Goal: Check status: Check status

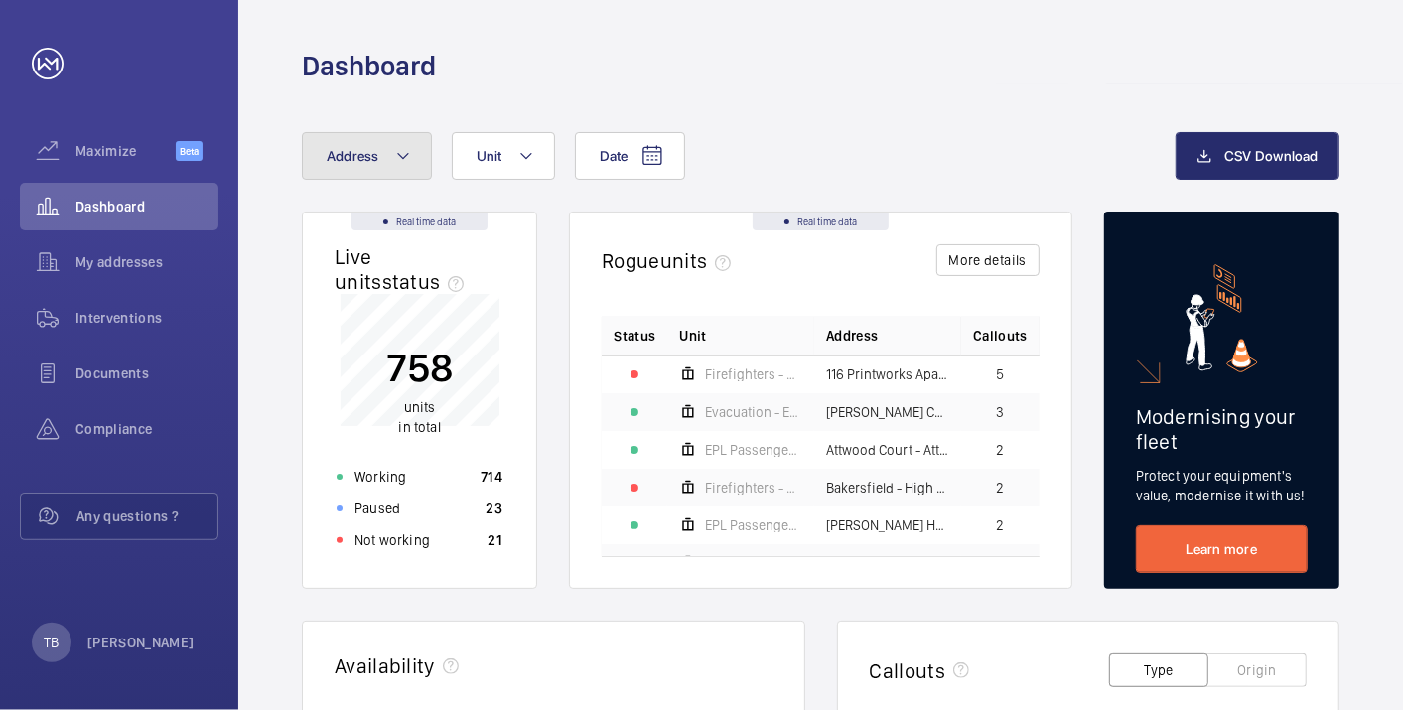
click at [395, 161] on mat-icon at bounding box center [403, 156] width 16 height 24
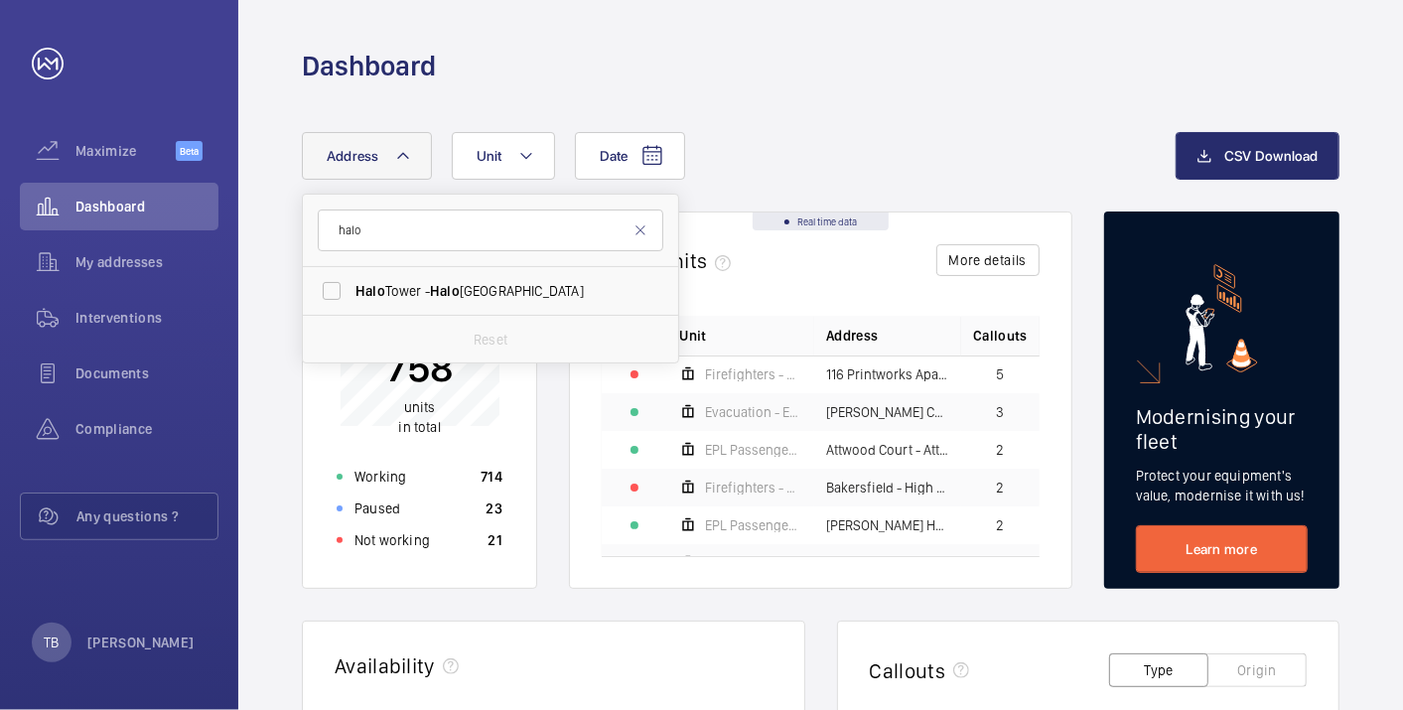
type input "halo"
click at [417, 302] on label "[GEOGRAPHIC_DATA] - [GEOGRAPHIC_DATA]" at bounding box center [476, 291] width 346 height 48
click at [352, 302] on input "[GEOGRAPHIC_DATA] - [GEOGRAPHIC_DATA]" at bounding box center [332, 291] width 40 height 40
checkbox input "true"
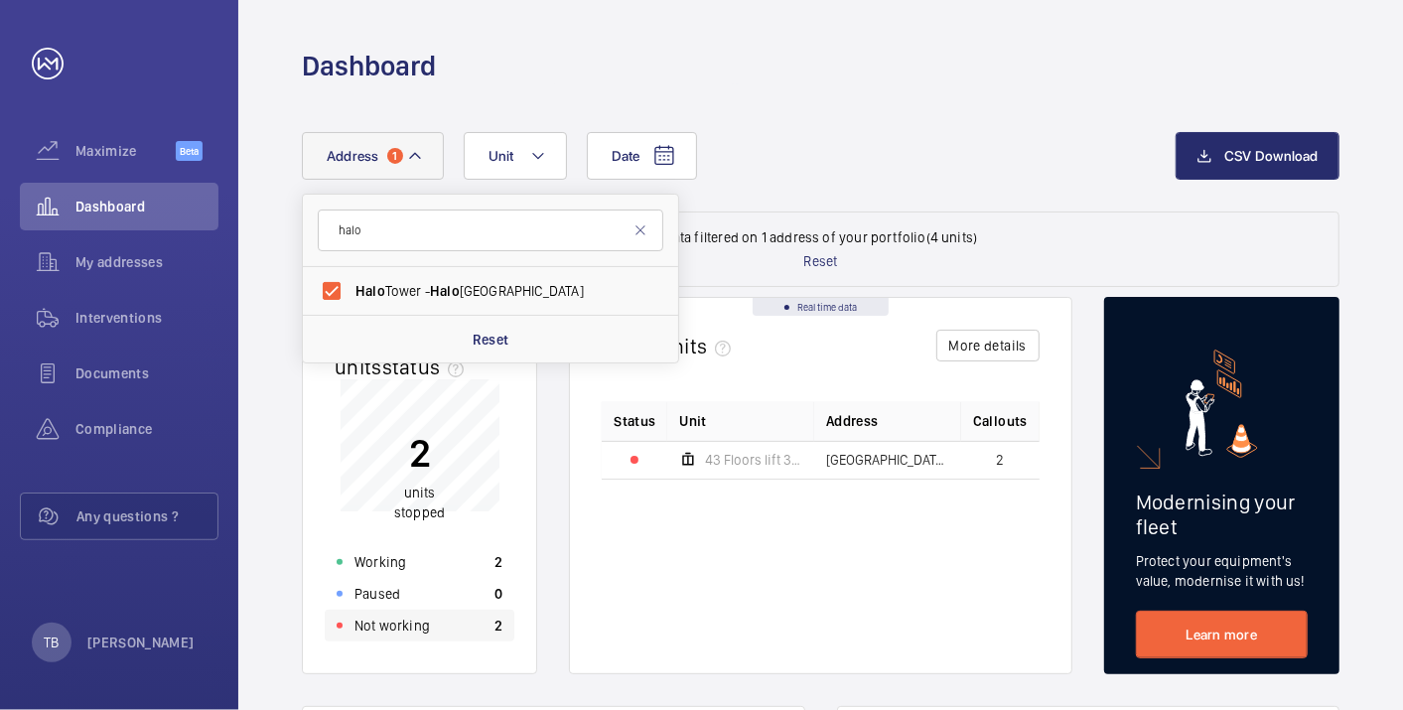
click at [414, 632] on p "Not working" at bounding box center [392, 626] width 75 height 20
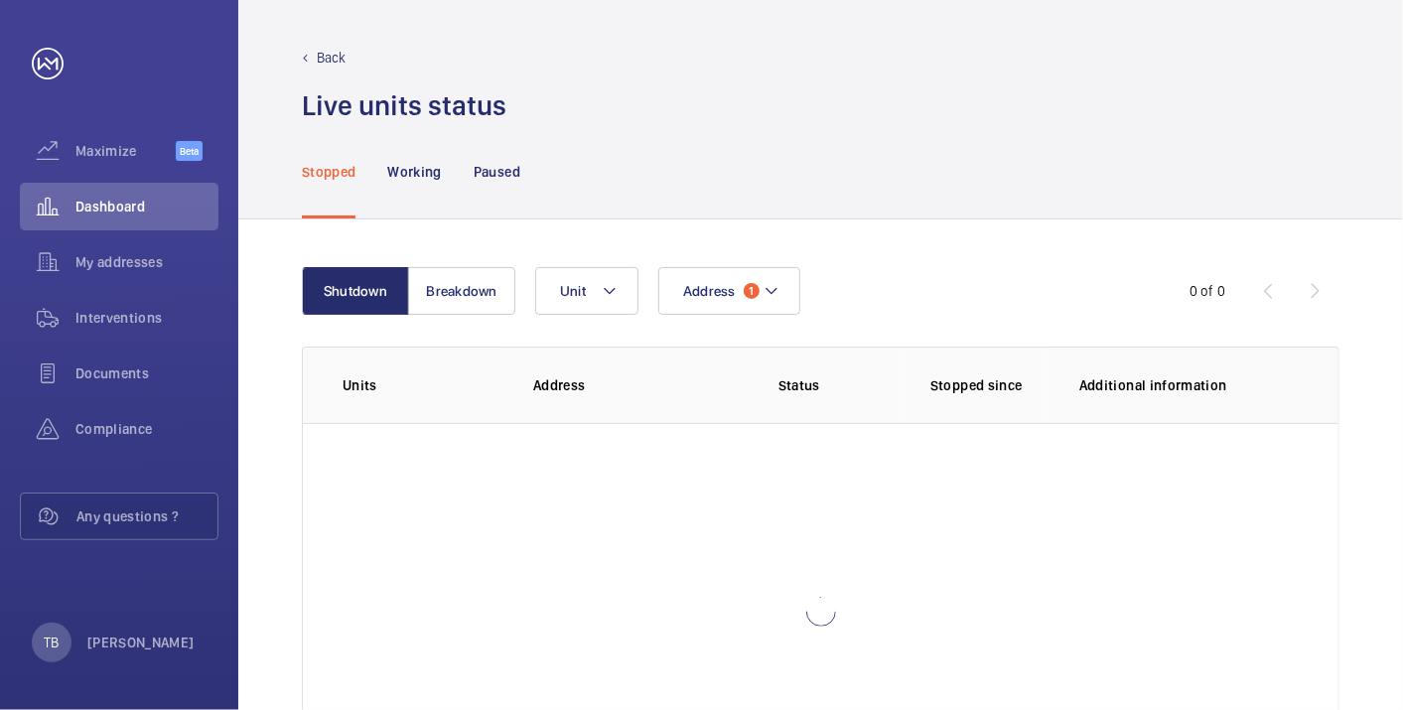
scroll to position [136, 0]
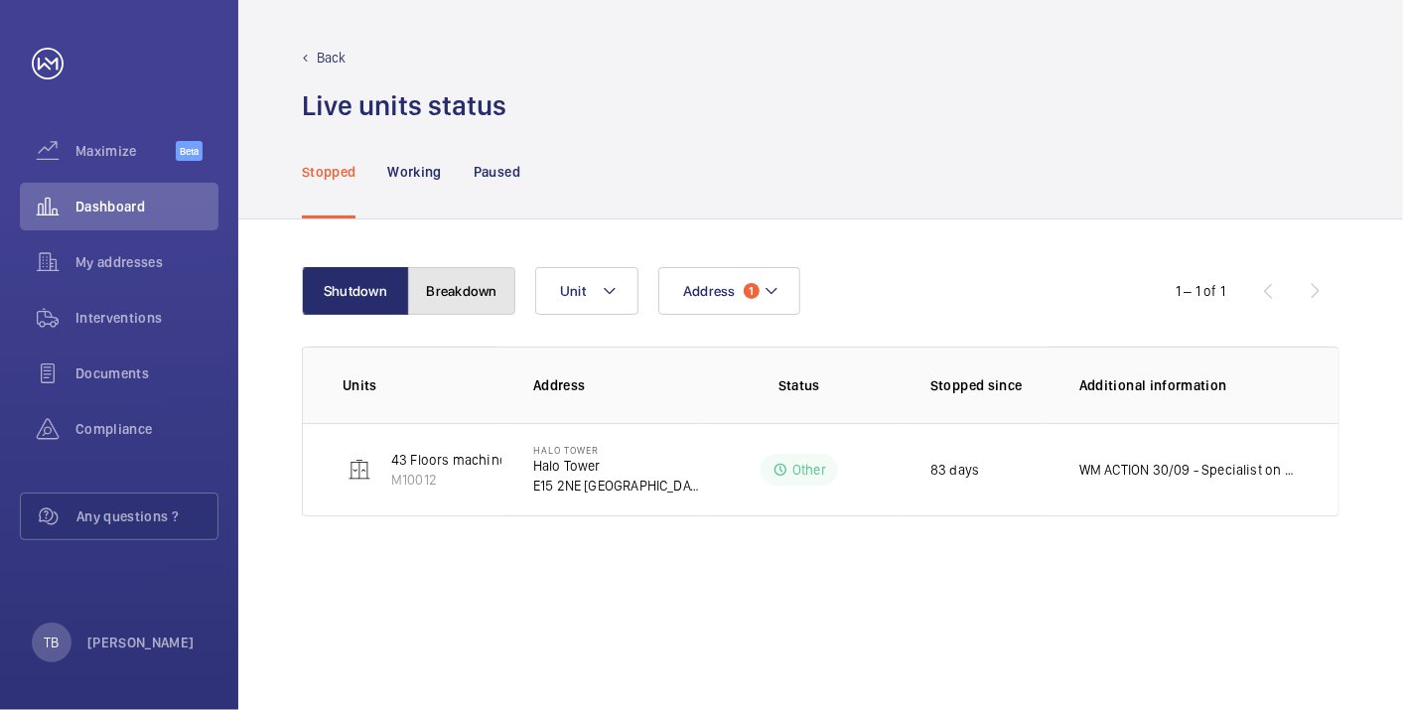
click at [477, 291] on button "Breakdown" at bounding box center [461, 291] width 107 height 48
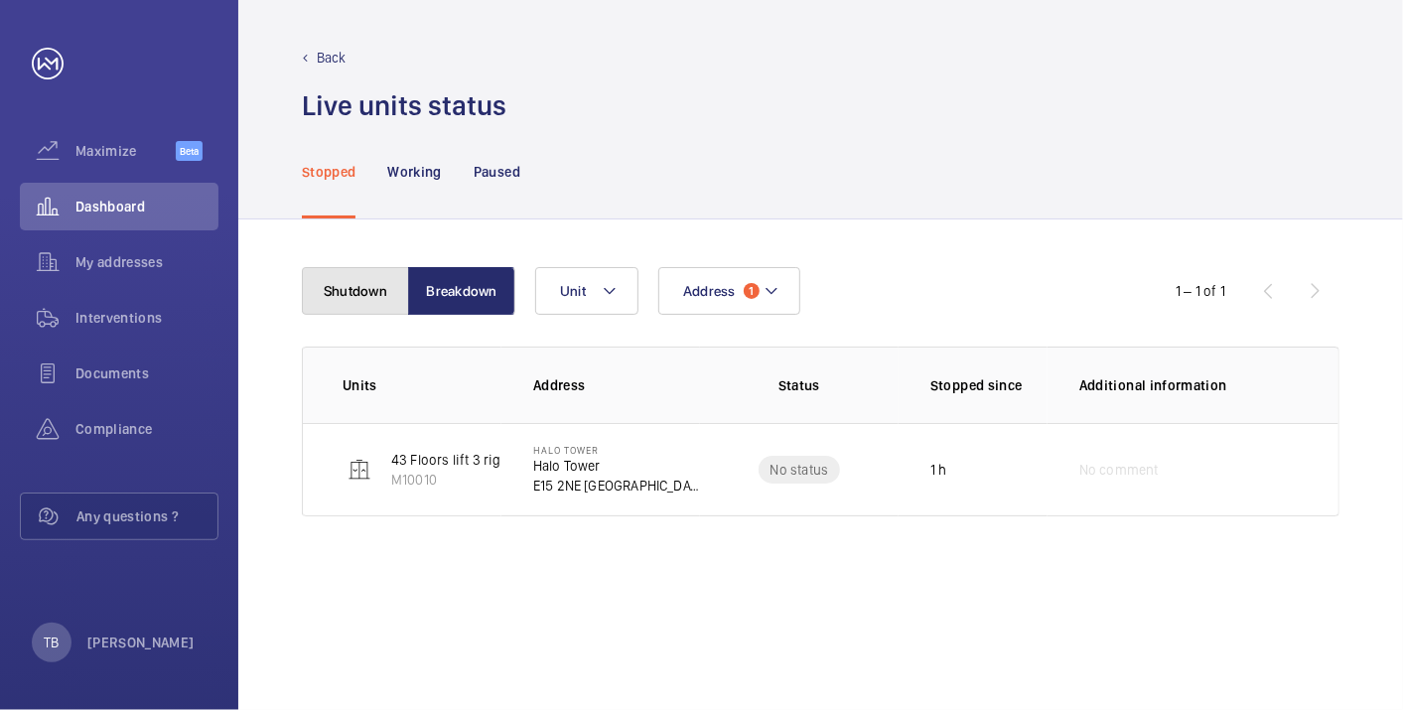
click at [371, 279] on button "Shutdown" at bounding box center [355, 291] width 107 height 48
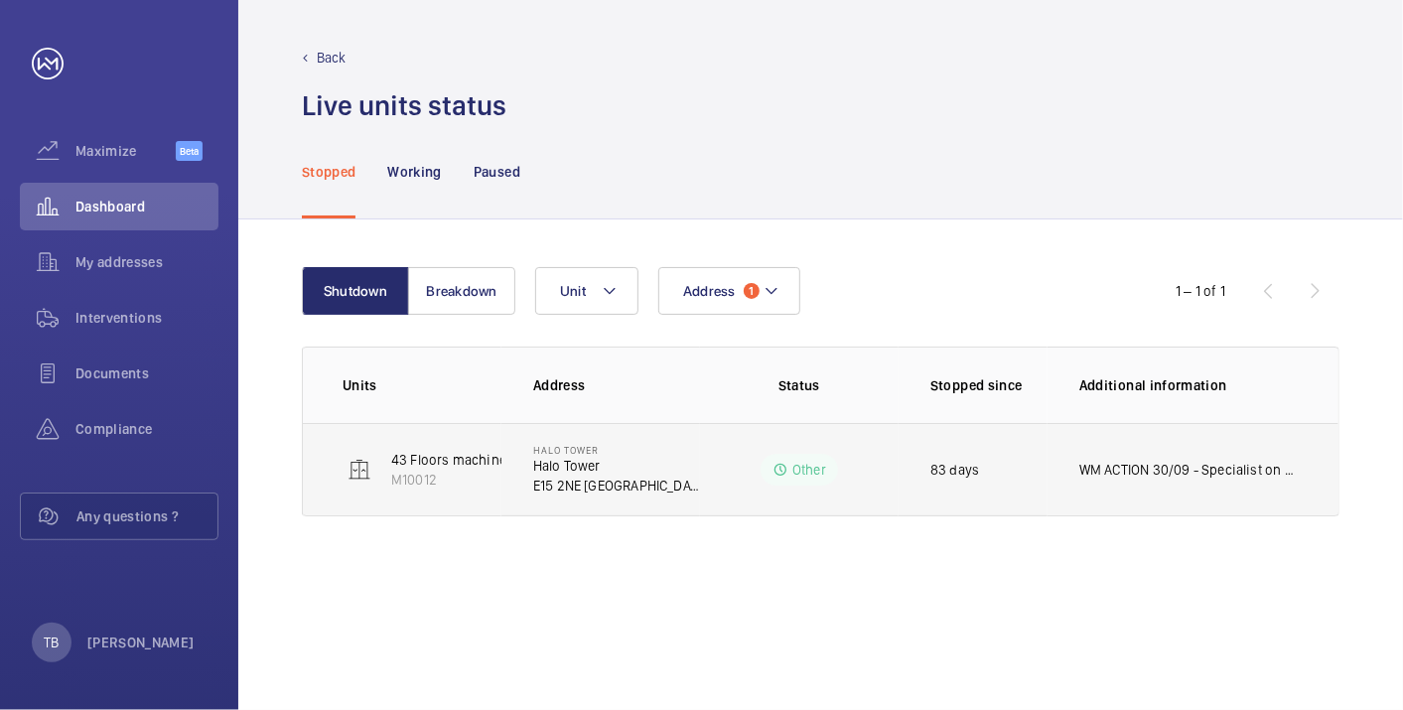
click at [1242, 468] on p "WM ACTION 30/09 - Specialist on site [DATE] 29.09 - Technical attendance requir…" at bounding box center [1189, 470] width 219 height 20
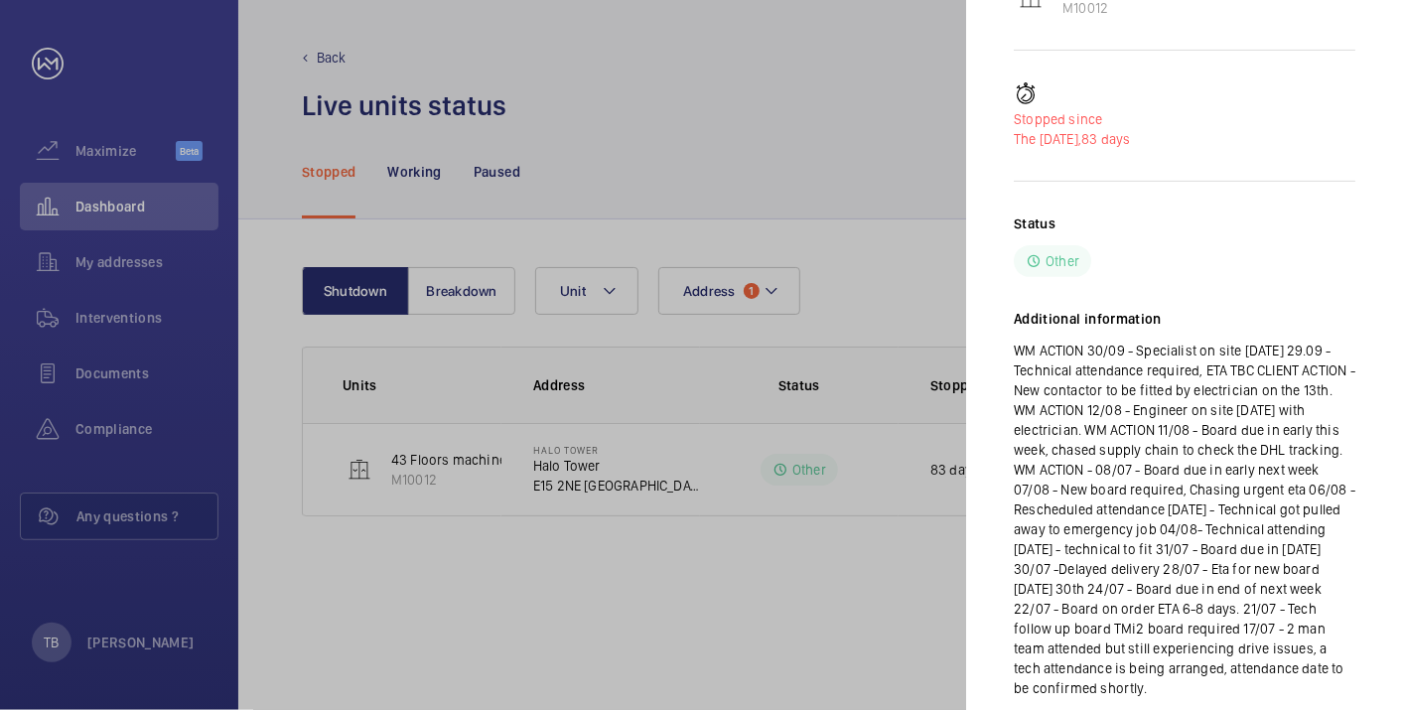
scroll to position [266, 0]
click at [584, 661] on div at bounding box center [701, 355] width 1403 height 710
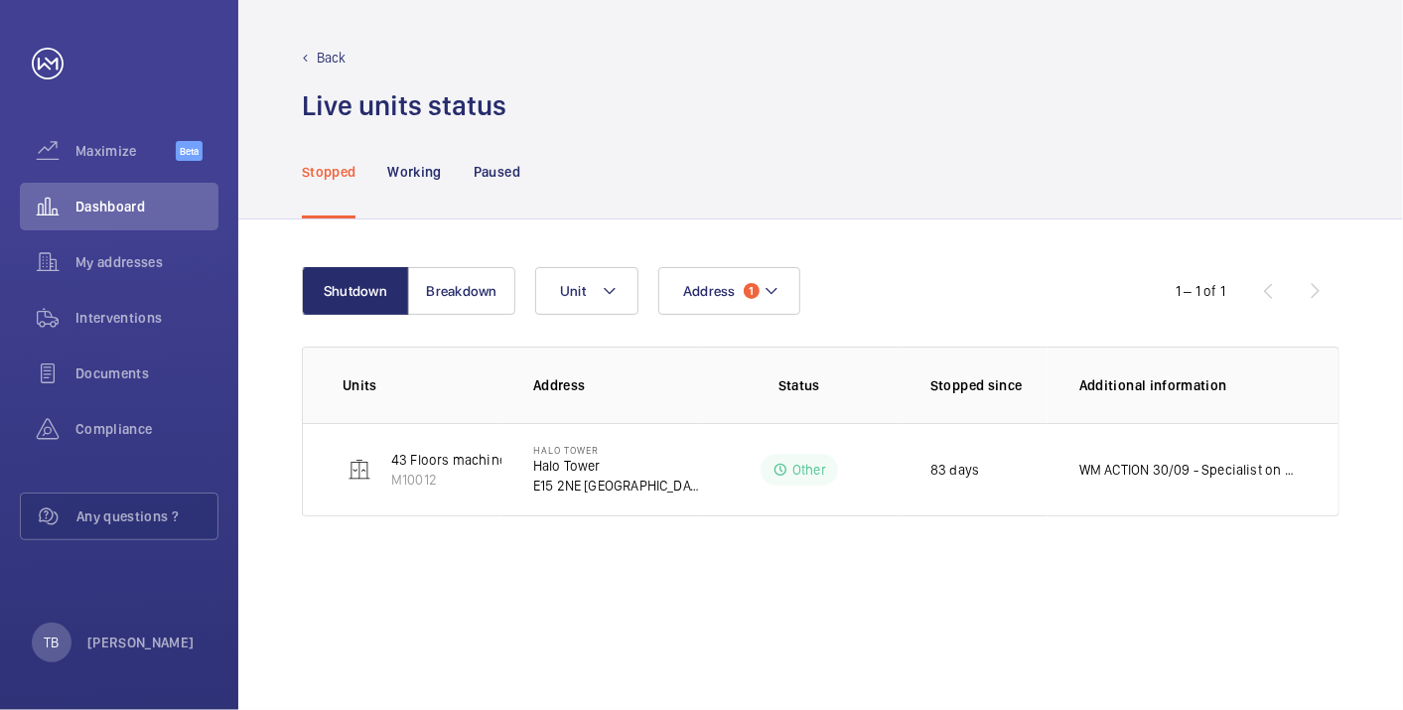
scroll to position [0, 0]
click at [491, 285] on button "Breakdown" at bounding box center [461, 291] width 107 height 48
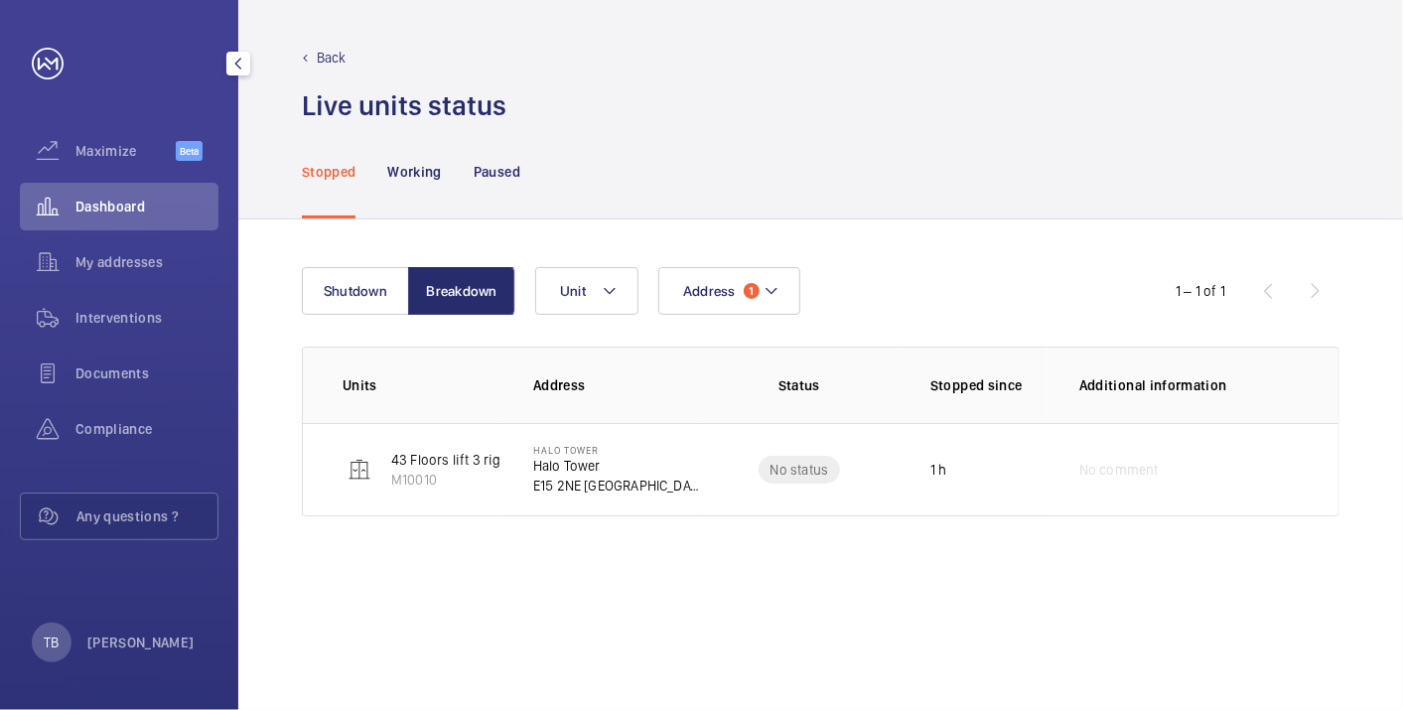
click at [141, 208] on span "Dashboard" at bounding box center [146, 207] width 143 height 20
